Goal: Transaction & Acquisition: Purchase product/service

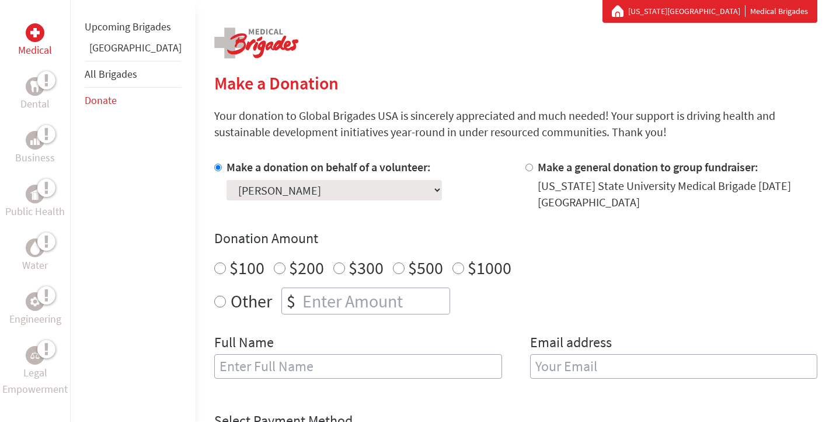
scroll to position [220, 0]
select select "B867B06D-9824-11F0-9E6E-42010A400005"
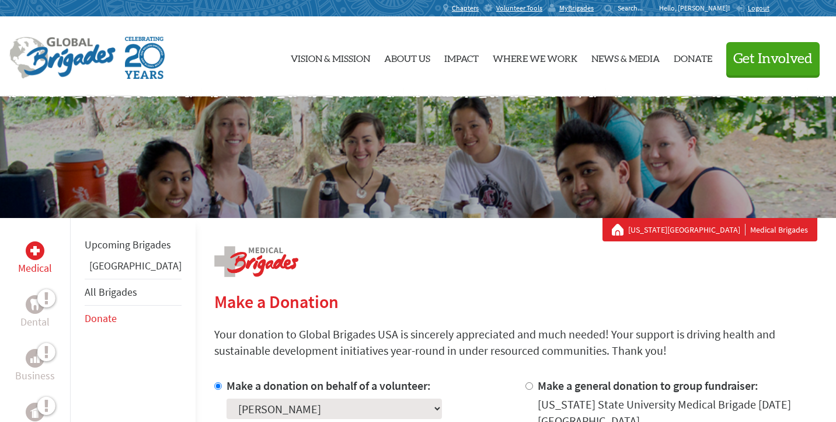
scroll to position [0, 0]
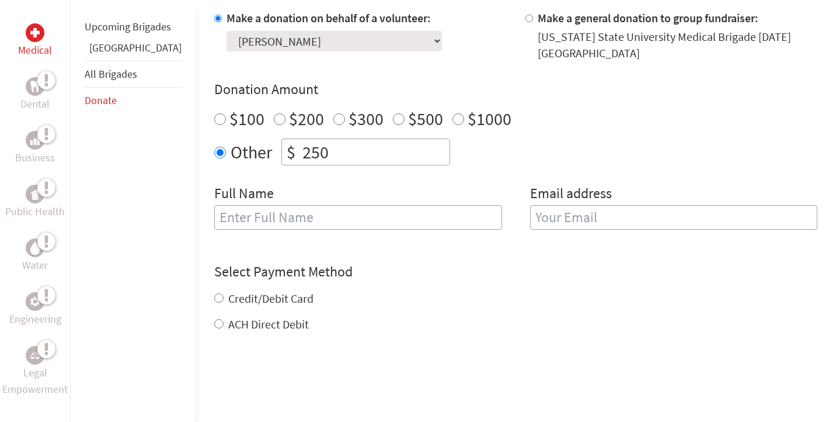
scroll to position [363, 0]
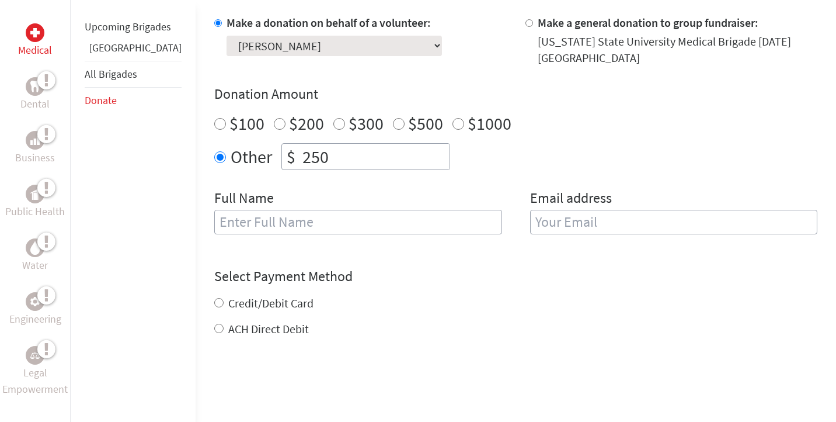
type input "K"
type input "A"
type input "[PERSON_NAME]"
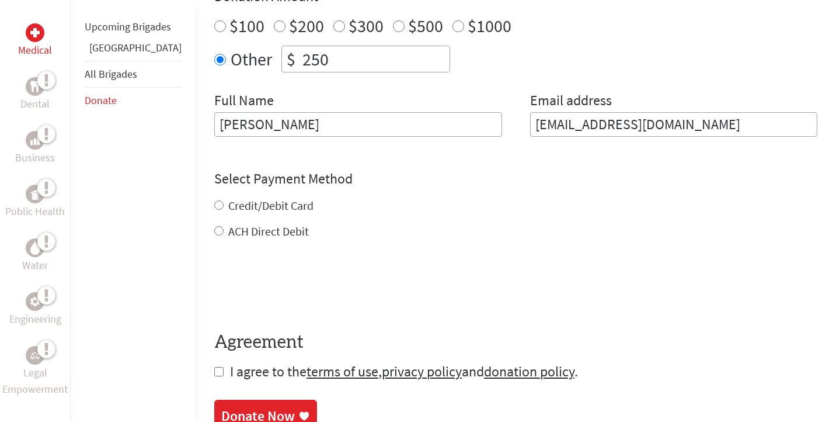
scroll to position [476, 0]
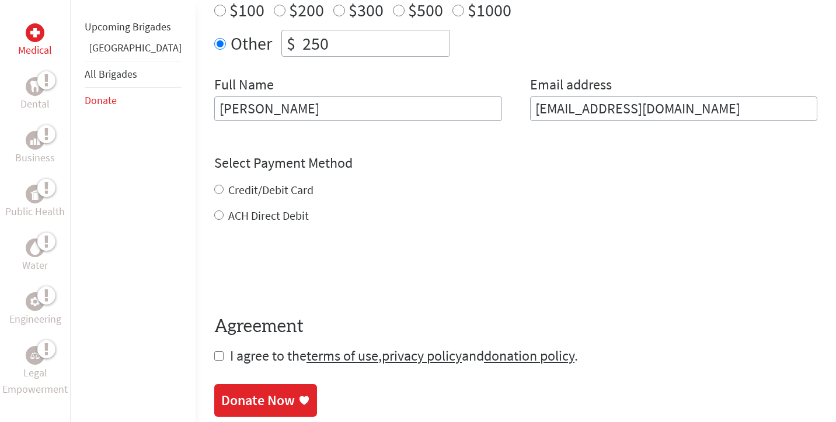
type input "[EMAIL_ADDRESS][DOMAIN_NAME]"
click at [214, 189] on div "Credit/Debit Card ACH Direct Debit" at bounding box center [515, 203] width 603 height 42
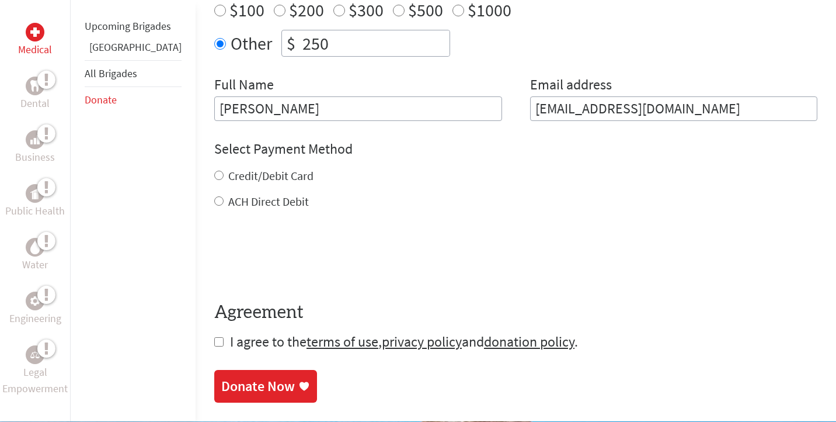
click at [214, 179] on input "Credit/Debit Card" at bounding box center [218, 175] width 9 height 9
radio input "true"
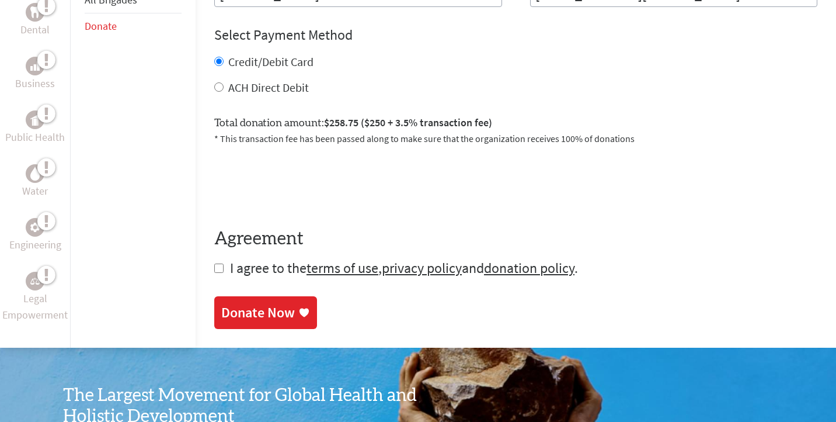
scroll to position [591, 0]
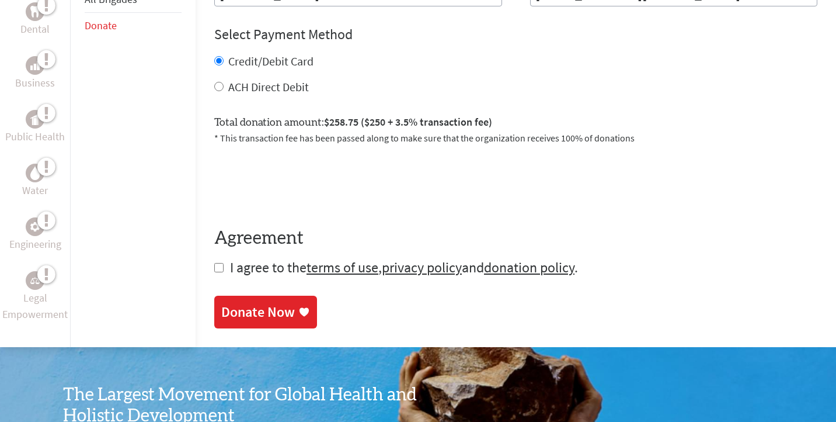
click at [214, 272] on input "checkbox" at bounding box center [218, 267] width 9 height 9
checkbox input "true"
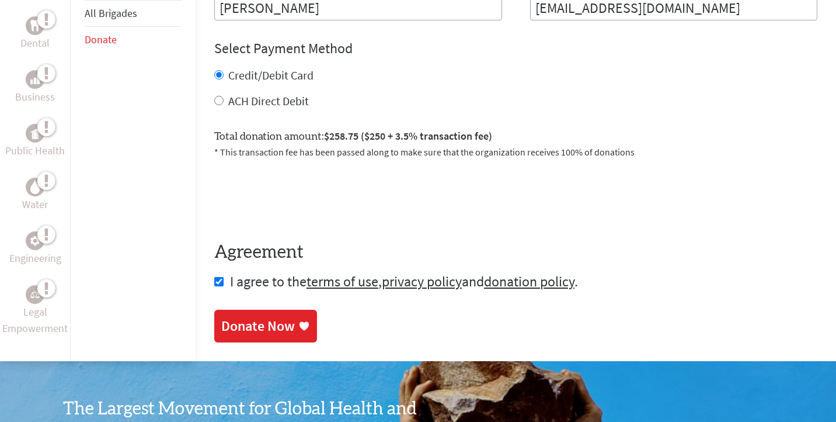
scroll to position [572, 0]
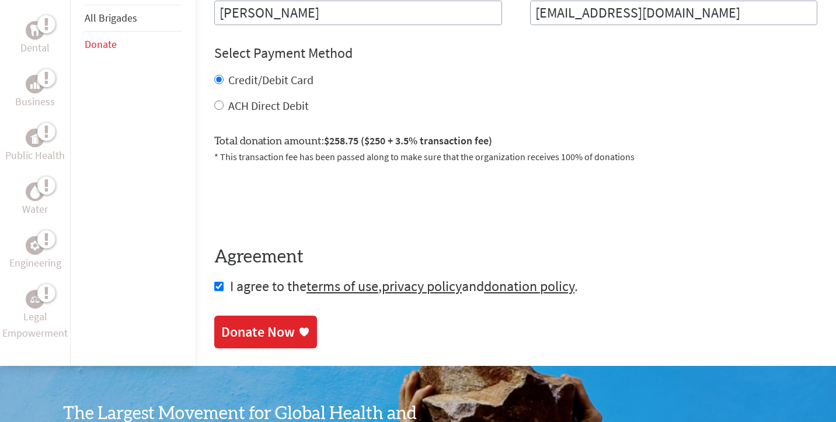
click at [221, 340] on div "Donate Now" at bounding box center [258, 331] width 74 height 19
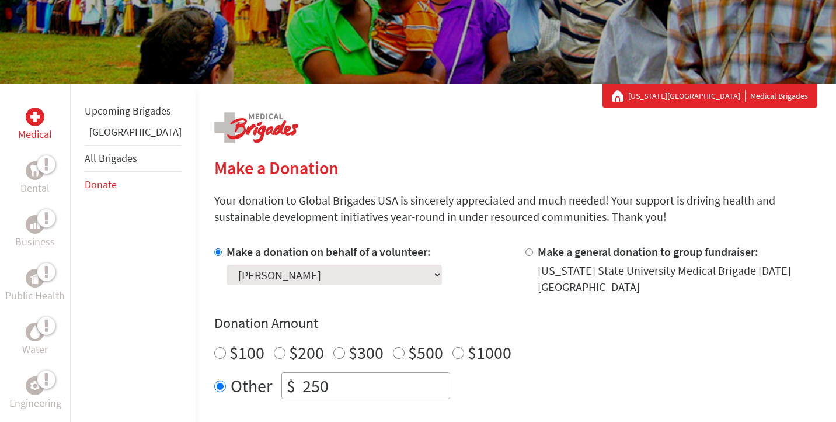
scroll to position [136, 0]
